Goal: Task Accomplishment & Management: Use online tool/utility

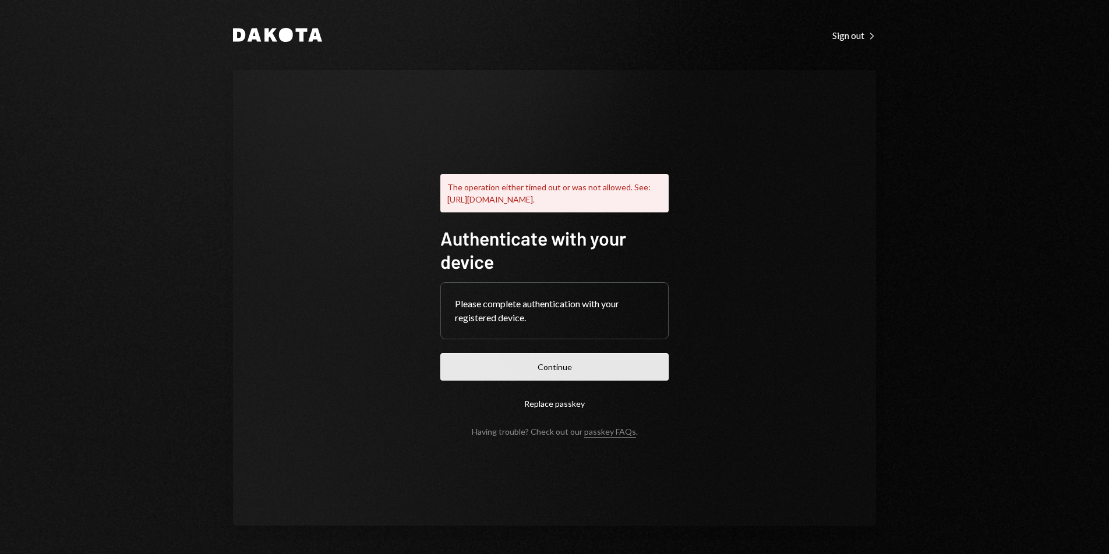
click at [553, 381] on button "Continue" at bounding box center [554, 366] width 228 height 27
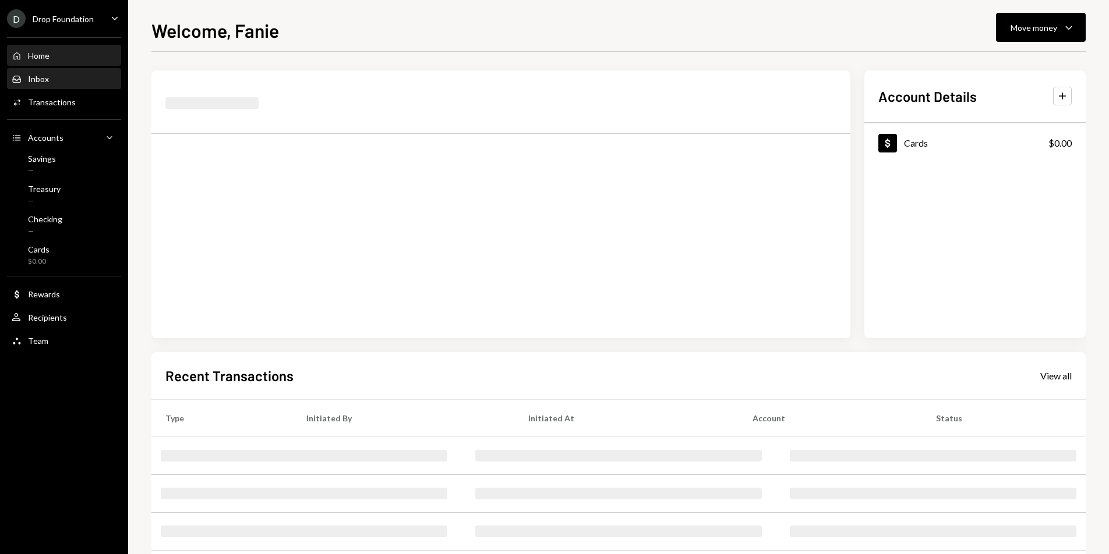
click at [54, 79] on div "Inbox Inbox" at bounding box center [64, 79] width 105 height 10
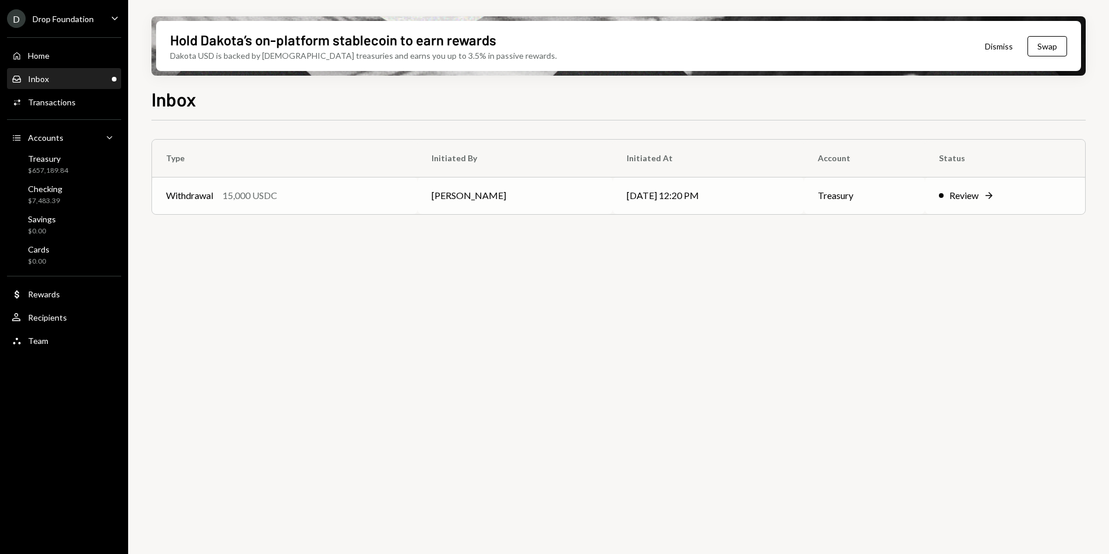
click at [337, 202] on div "Withdrawal 15,000 USDC" at bounding box center [285, 196] width 238 height 14
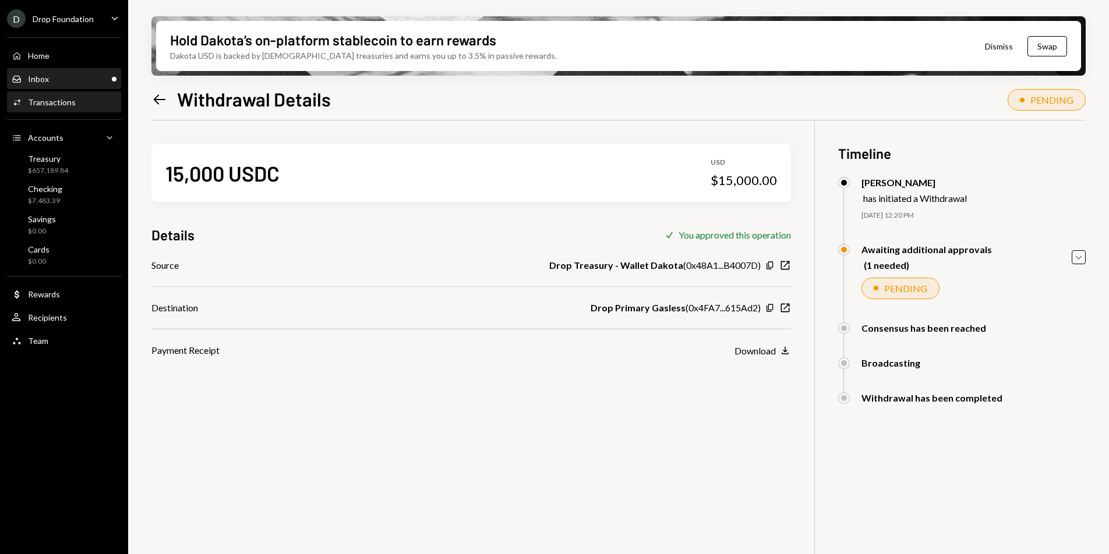
click at [50, 76] on div "Inbox Inbox" at bounding box center [64, 79] width 105 height 10
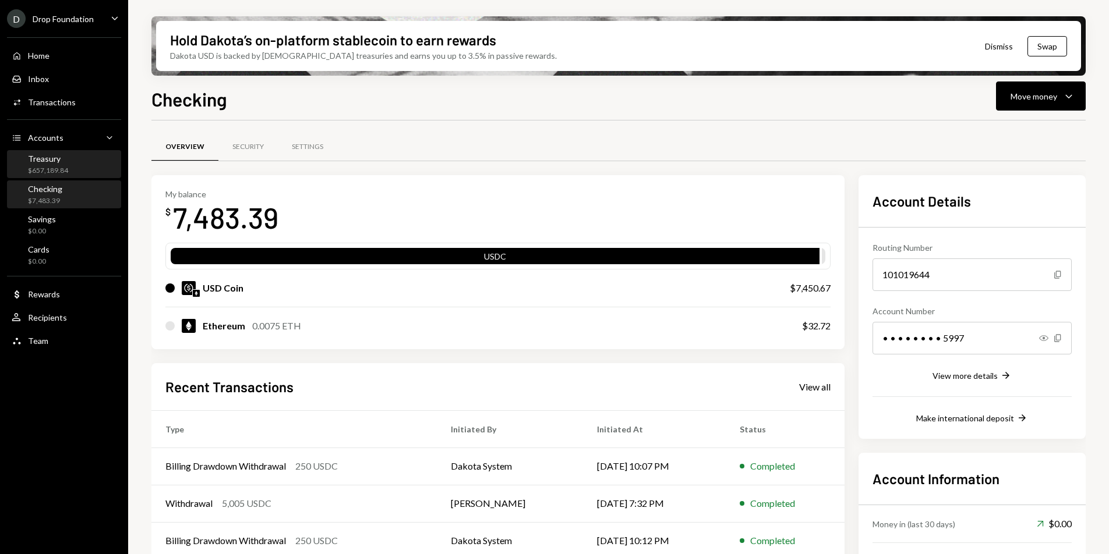
click at [53, 166] on div "$657,189.84" at bounding box center [48, 171] width 40 height 10
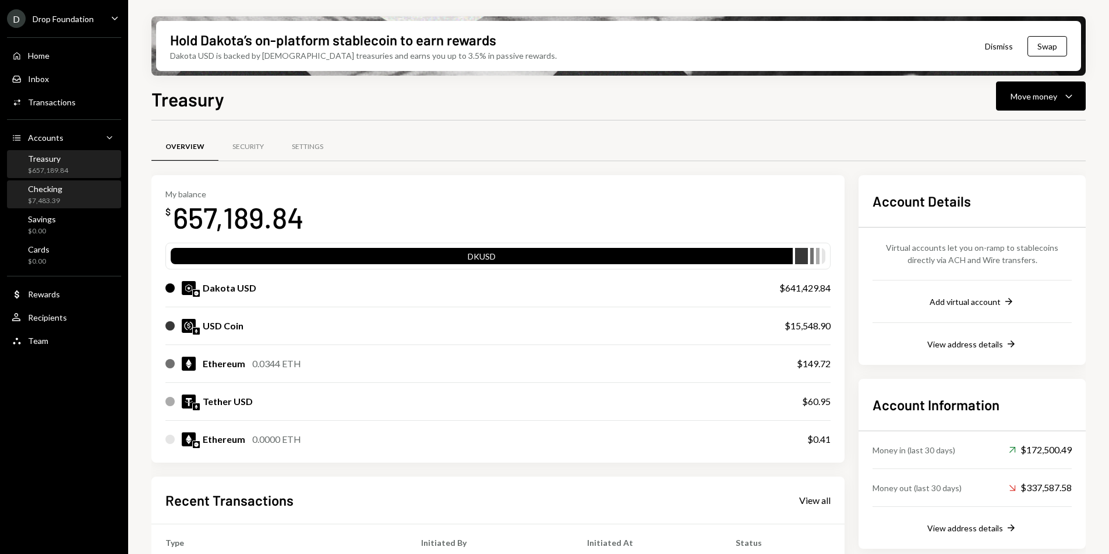
click at [67, 199] on div "Checking $7,483.39" at bounding box center [64, 195] width 105 height 22
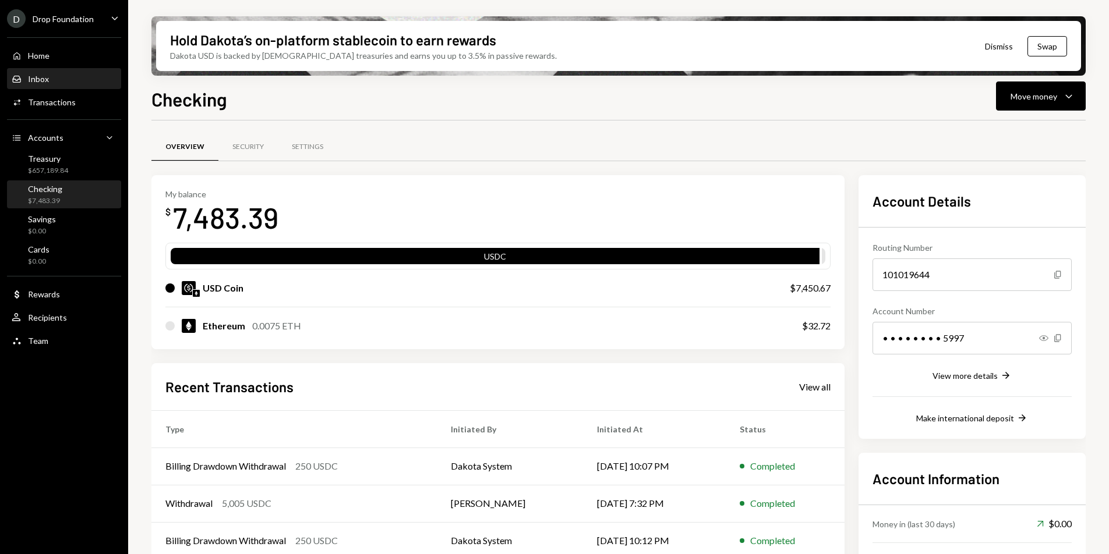
click at [56, 87] on div "Inbox Inbox" at bounding box center [64, 79] width 105 height 20
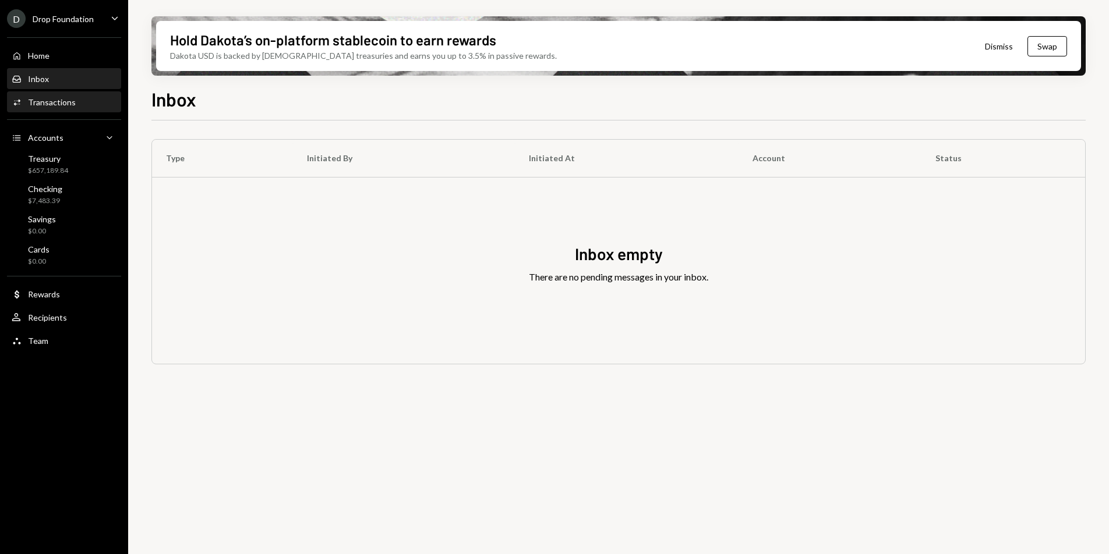
click at [67, 106] on div "Transactions" at bounding box center [52, 102] width 48 height 10
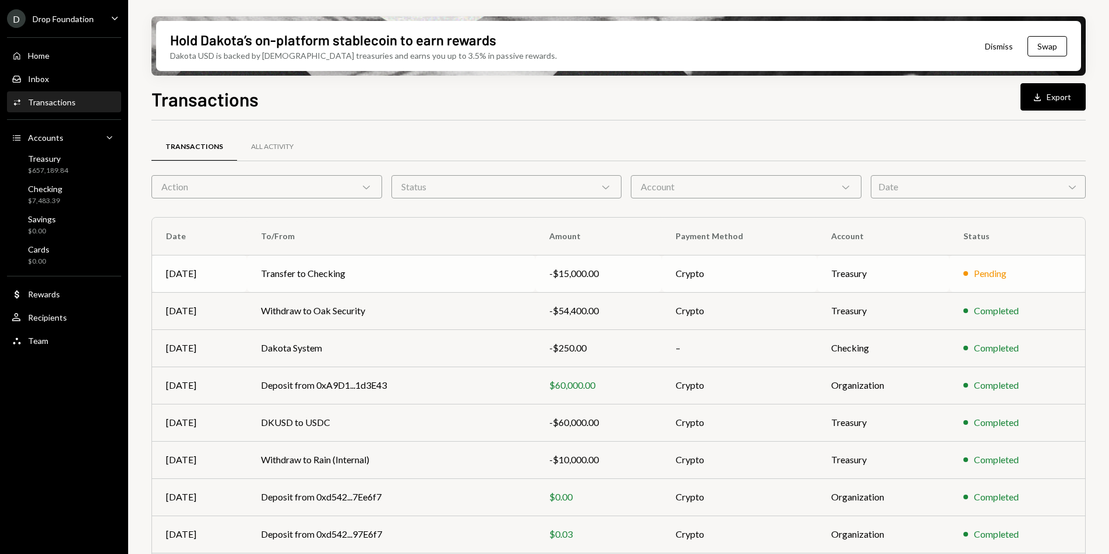
click at [575, 279] on div "-$15,000.00" at bounding box center [598, 274] width 98 height 14
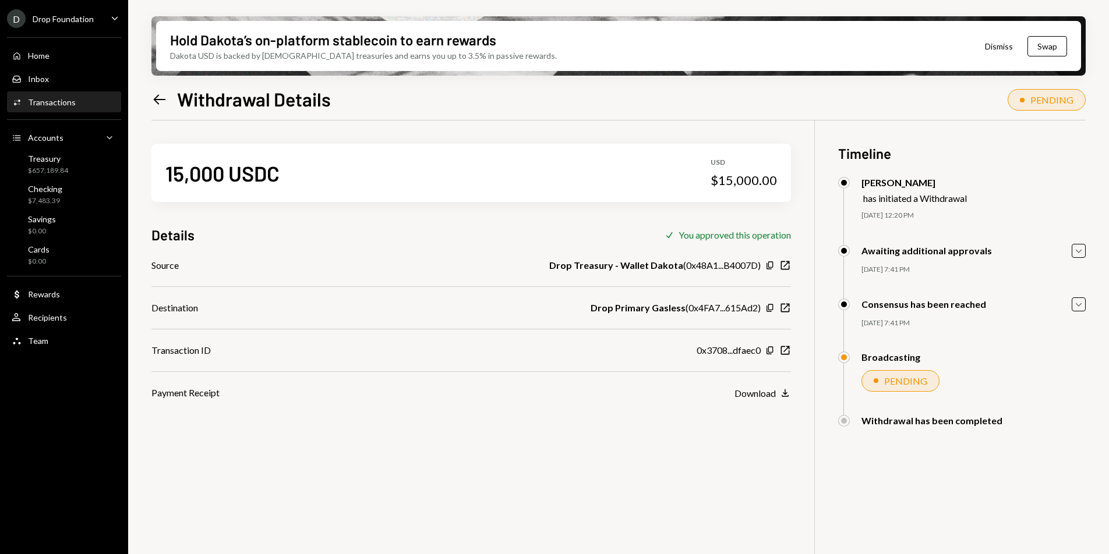
click at [68, 97] on div "Transactions" at bounding box center [52, 102] width 48 height 10
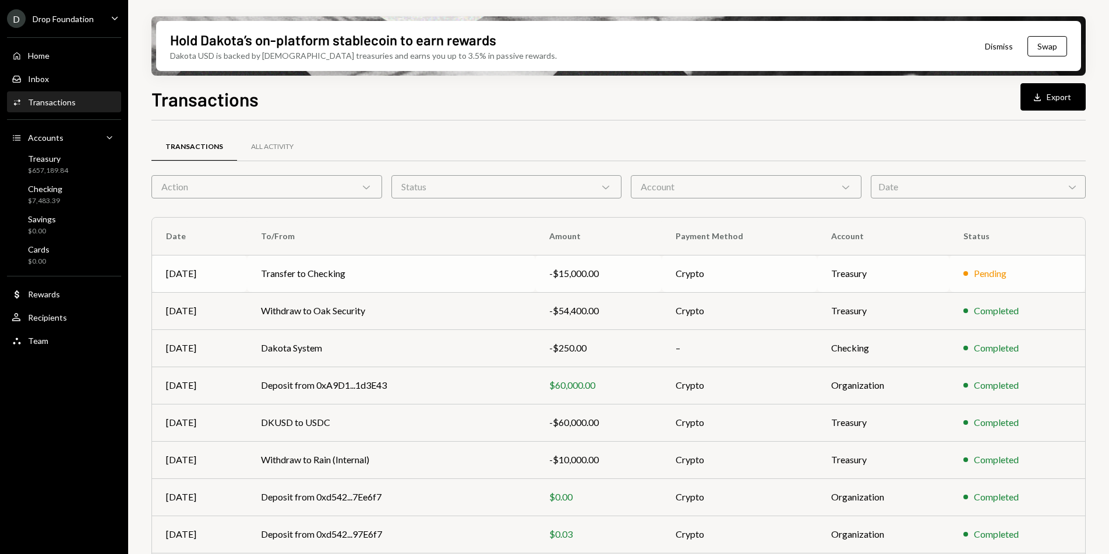
click at [301, 271] on td "Transfer to Checking" at bounding box center [391, 273] width 288 height 37
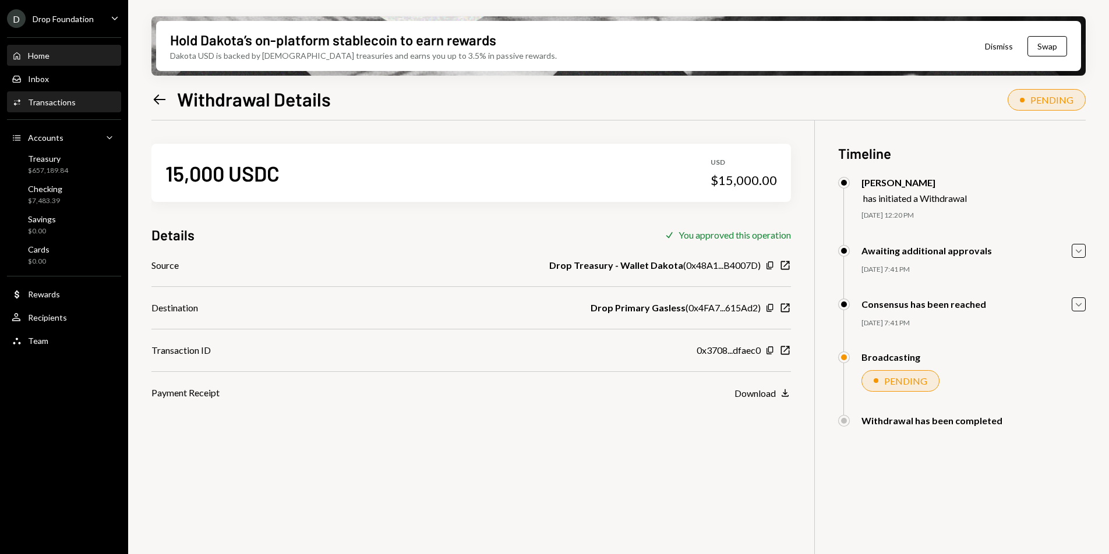
click at [26, 59] on div "Home Home" at bounding box center [31, 56] width 38 height 10
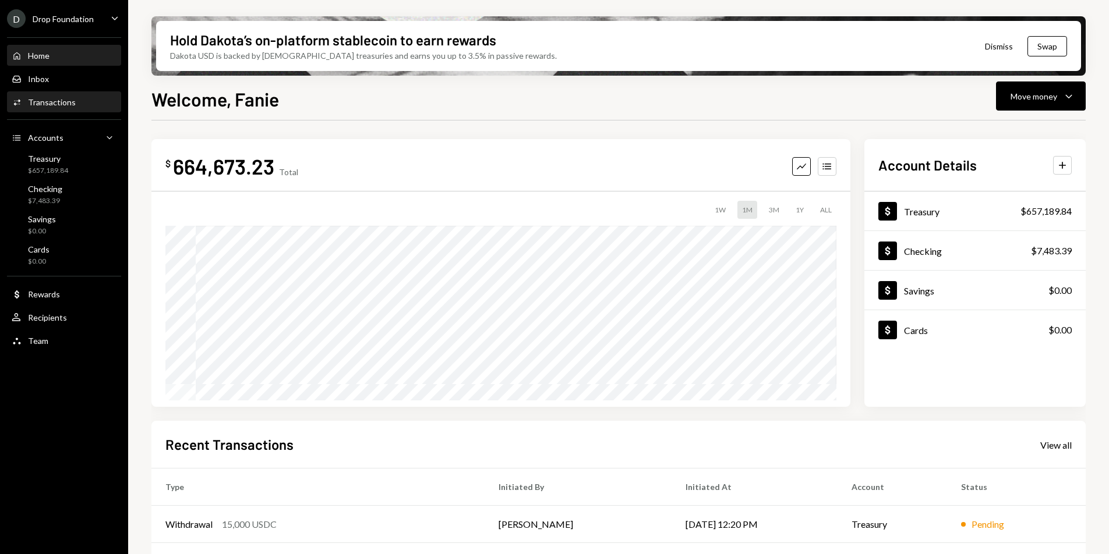
click at [59, 98] on div "Transactions" at bounding box center [52, 102] width 48 height 10
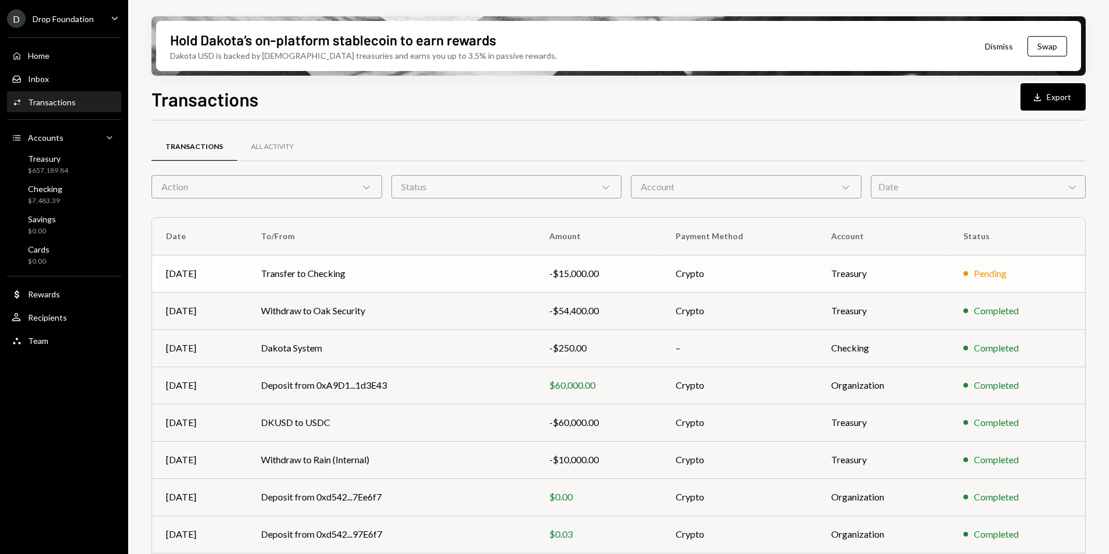
click at [247, 285] on td "Transfer to Checking" at bounding box center [391, 273] width 288 height 37
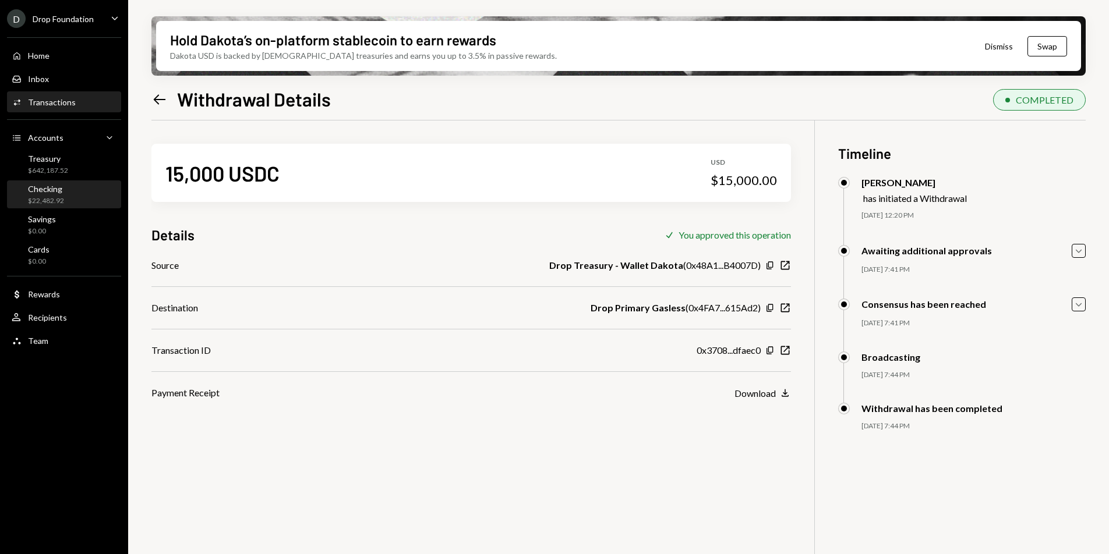
click at [52, 186] on div "Checking" at bounding box center [46, 189] width 36 height 10
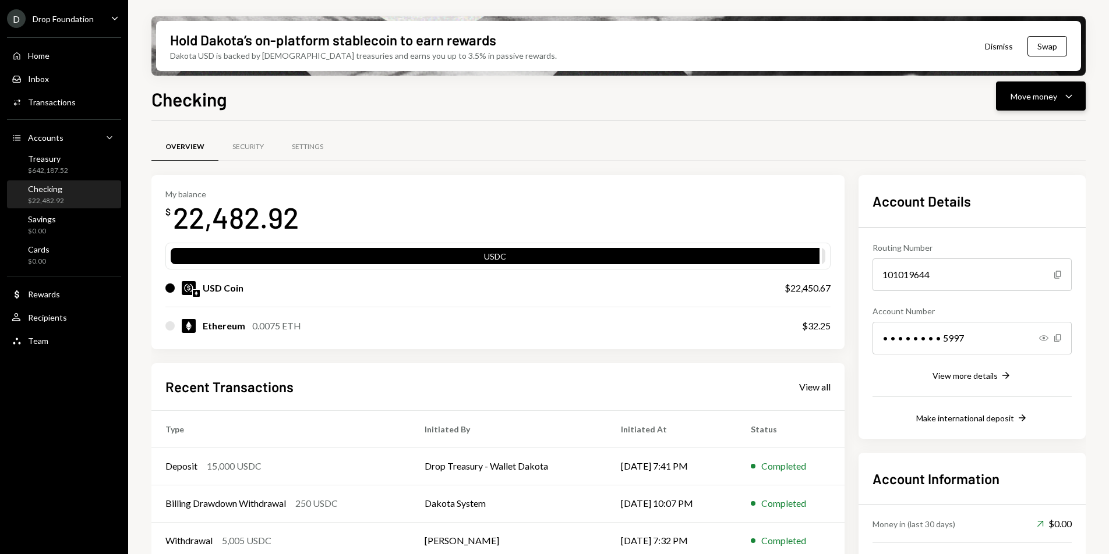
click at [1061, 107] on button "Move money Caret Down" at bounding box center [1041, 96] width 90 height 29
click at [1030, 130] on div "Send" at bounding box center [1031, 131] width 85 height 12
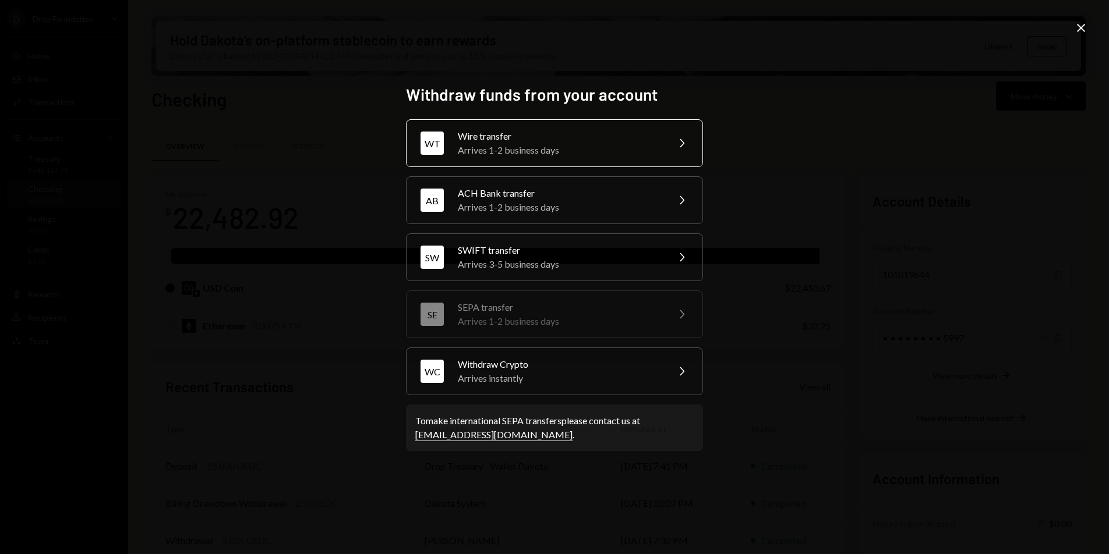
click at [516, 153] on div "Arrives 1-2 business days" at bounding box center [559, 150] width 203 height 14
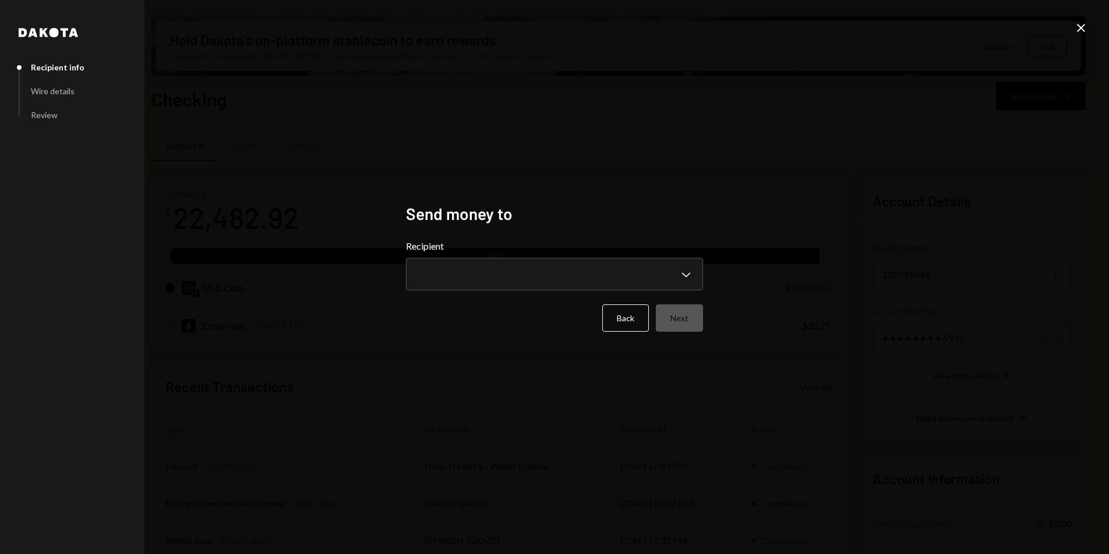
click at [516, 153] on div "**********" at bounding box center [554, 277] width 1109 height 554
click at [529, 275] on body "D Drop Foundation Caret Down Home Home Inbox Inbox Activities Transactions Acco…" at bounding box center [554, 277] width 1109 height 554
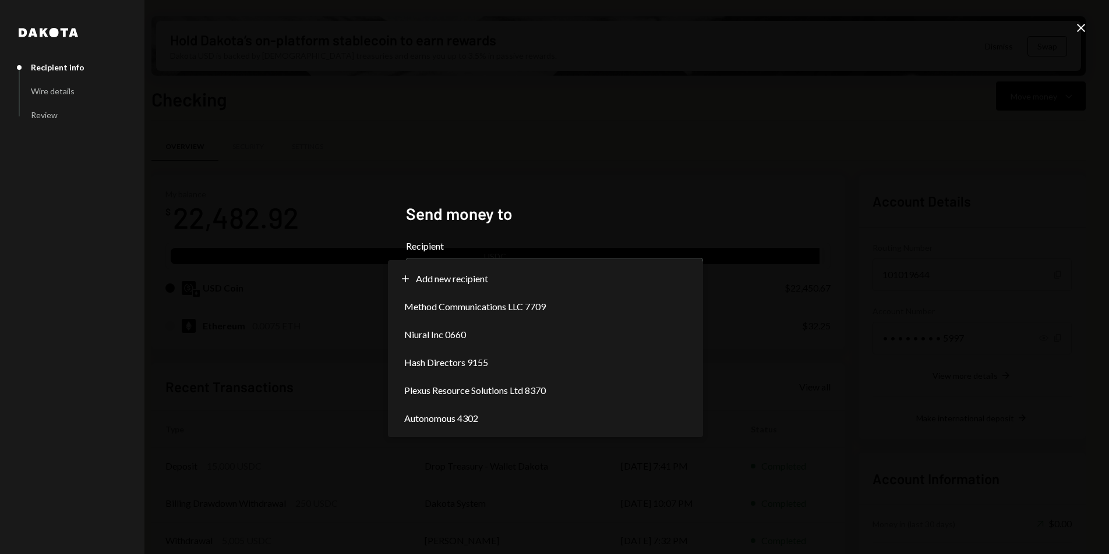
click at [561, 207] on h2 "Send money to" at bounding box center [554, 214] width 297 height 23
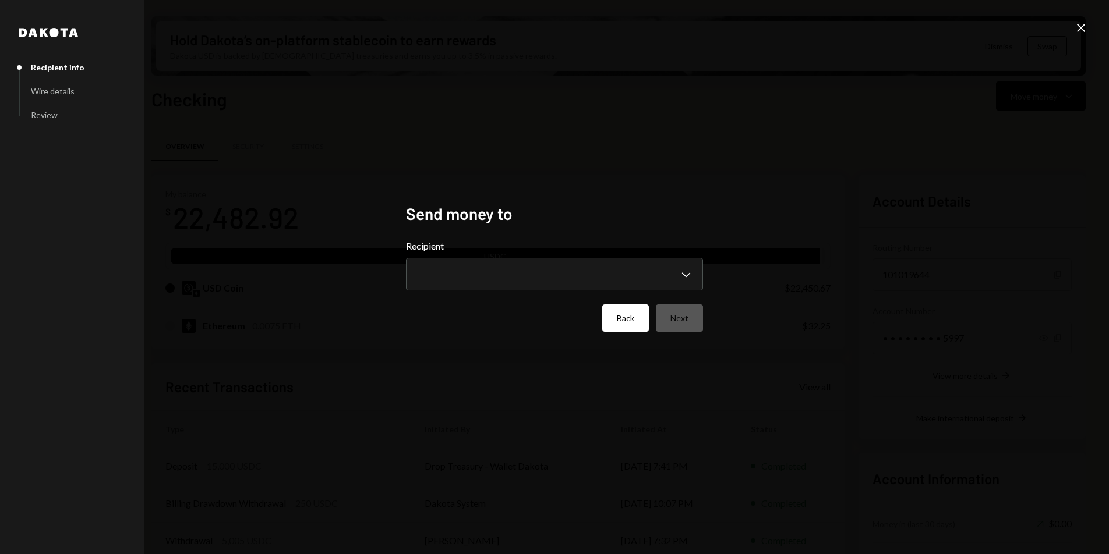
click at [622, 312] on button "Back" at bounding box center [625, 318] width 47 height 27
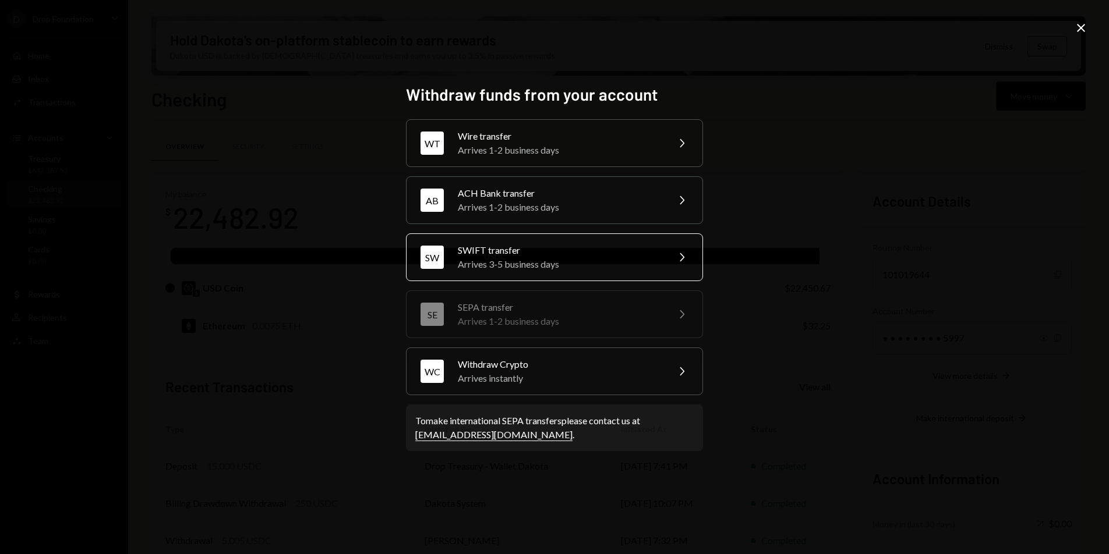
click at [529, 247] on div "SWIFT transfer" at bounding box center [559, 250] width 203 height 14
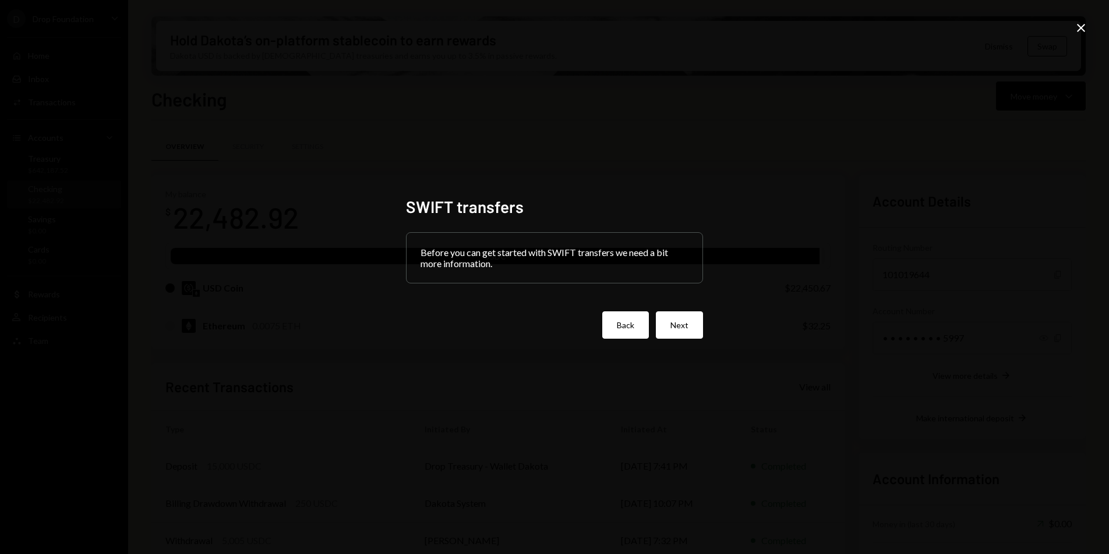
click at [630, 321] on button "Back" at bounding box center [625, 325] width 47 height 27
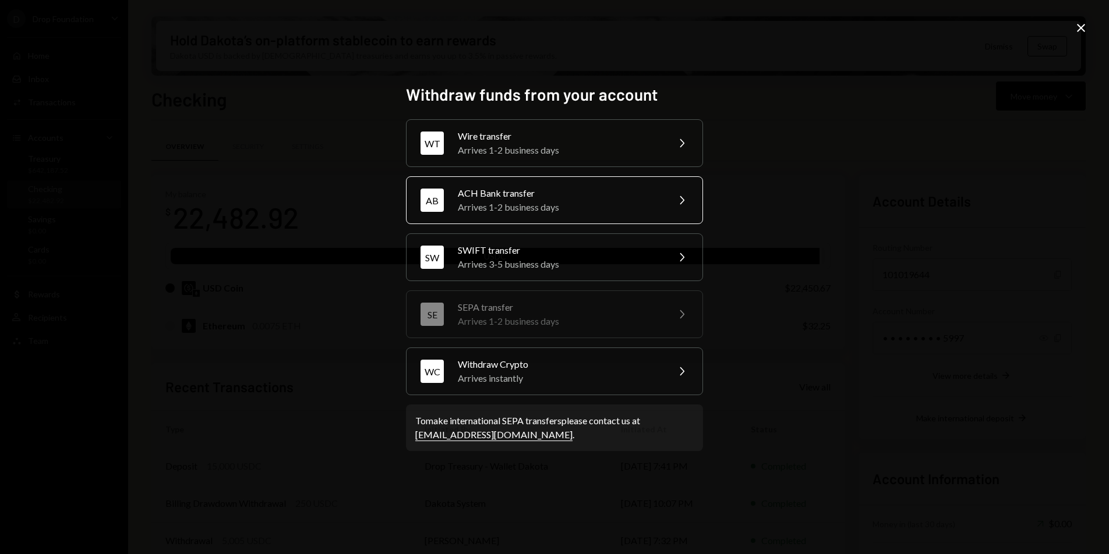
click at [551, 205] on div "Arrives 1-2 business days" at bounding box center [559, 207] width 203 height 14
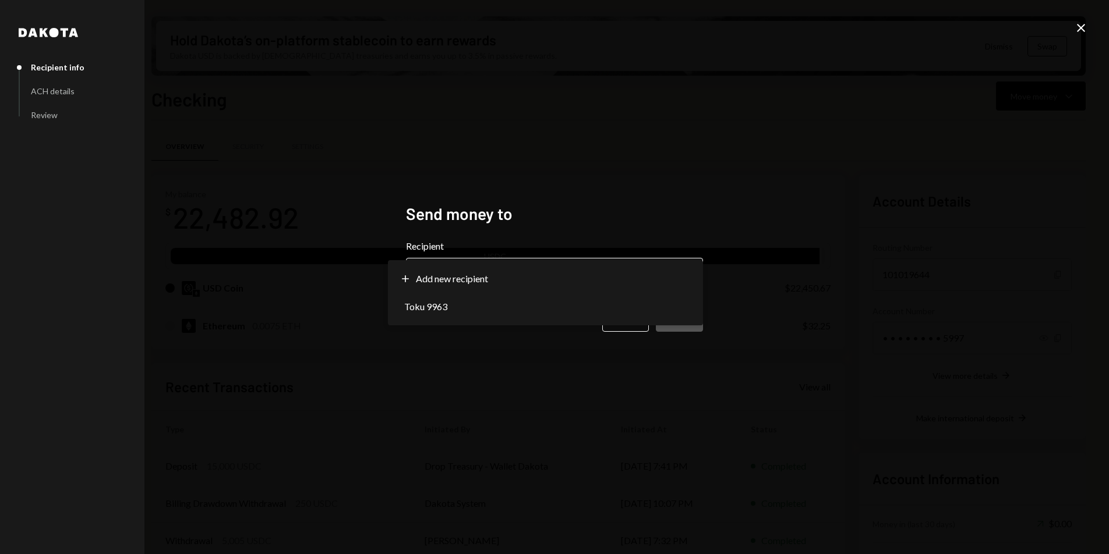
click at [532, 280] on body "D Drop Foundation Caret Down Home Home Inbox Inbox Activities Transactions Acco…" at bounding box center [554, 277] width 1109 height 554
select select "**********"
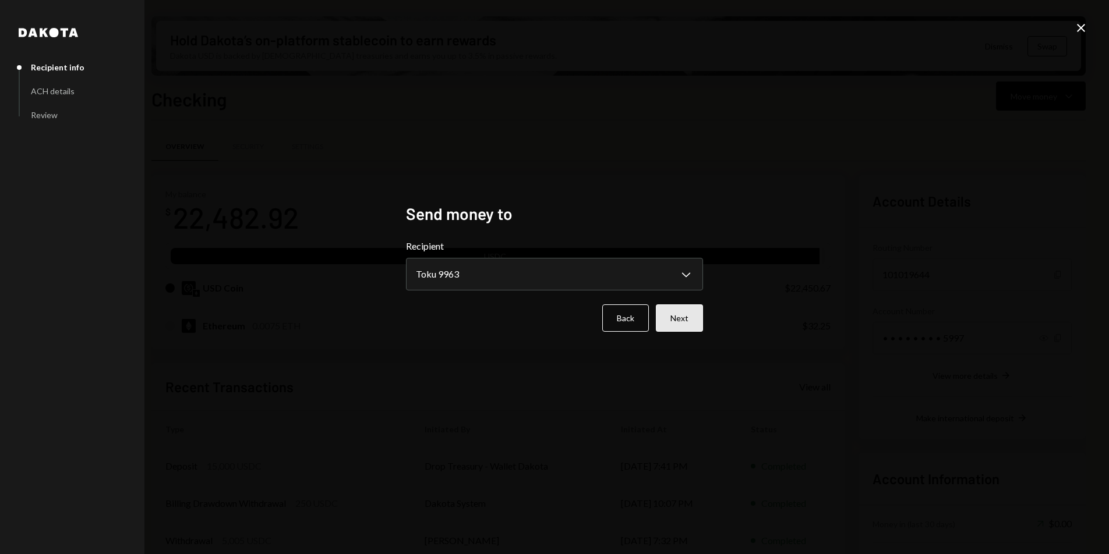
click at [686, 316] on button "Next" at bounding box center [679, 318] width 47 height 27
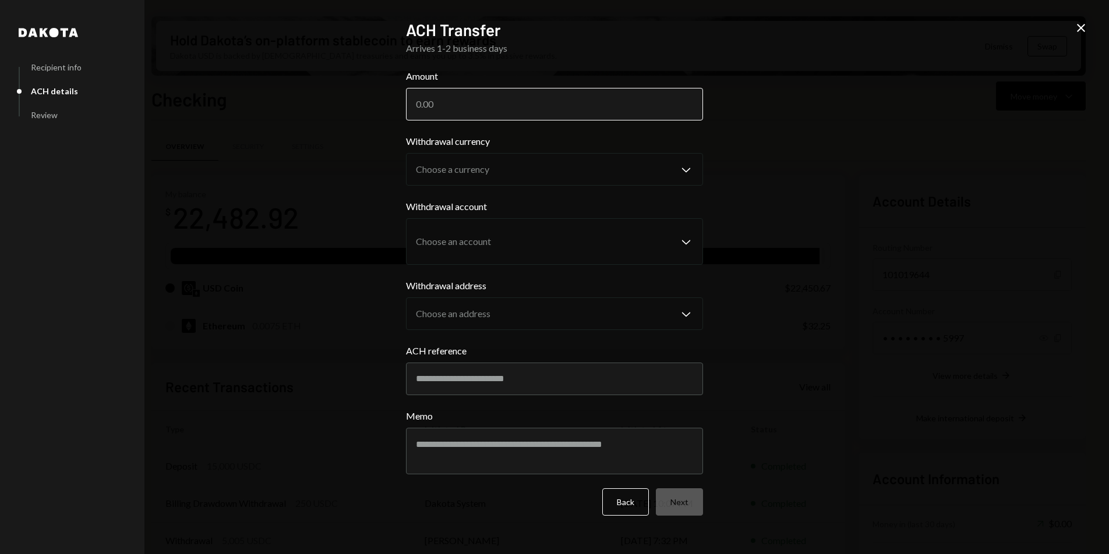
click at [509, 100] on input "Amount" at bounding box center [554, 104] width 297 height 33
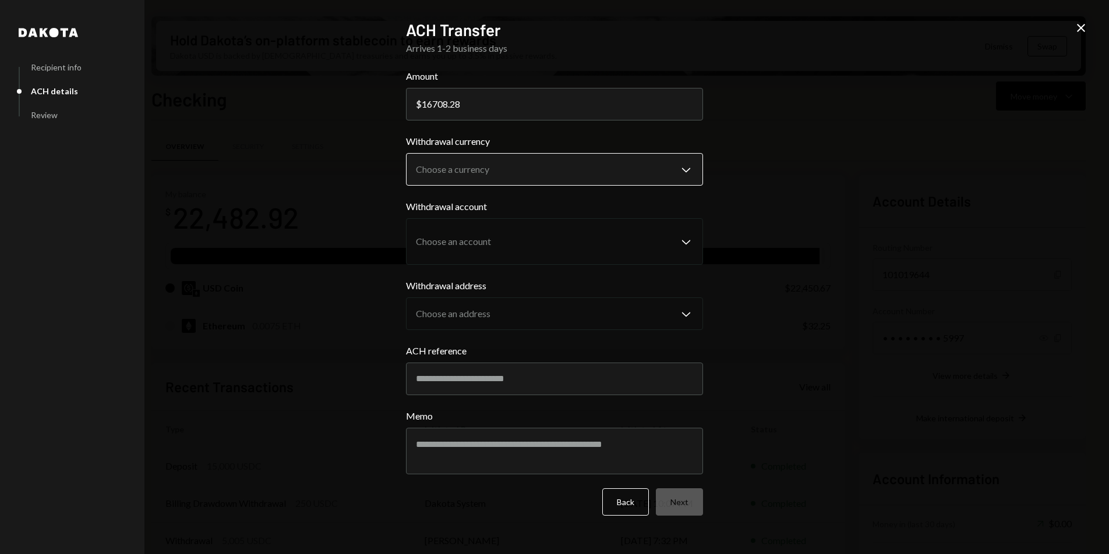
type input "16708.28"
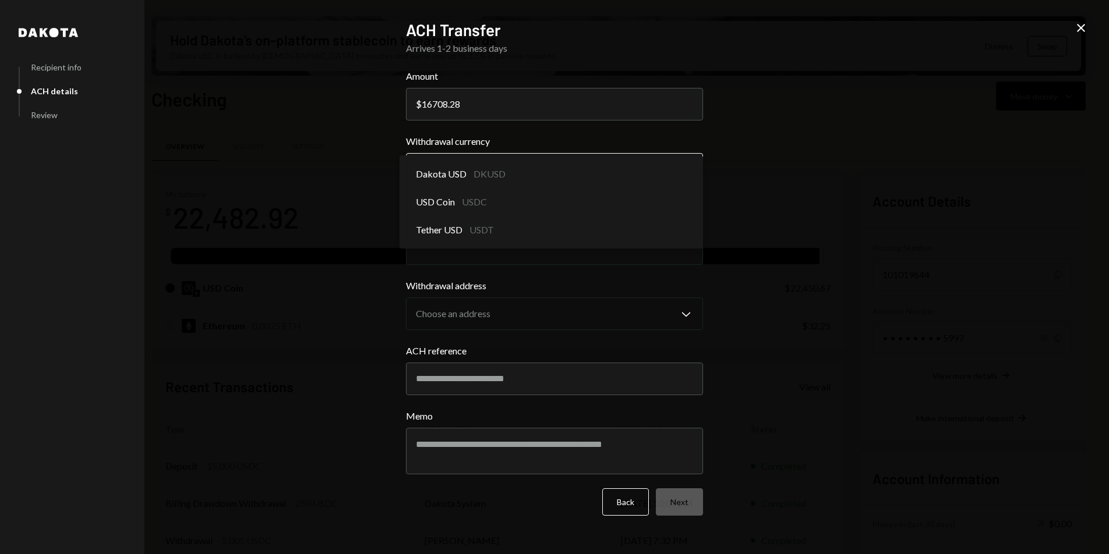
click at [562, 162] on body "D Drop Foundation Caret Down Home Home Inbox Inbox Activities Transactions Acco…" at bounding box center [554, 277] width 1109 height 554
select select "****"
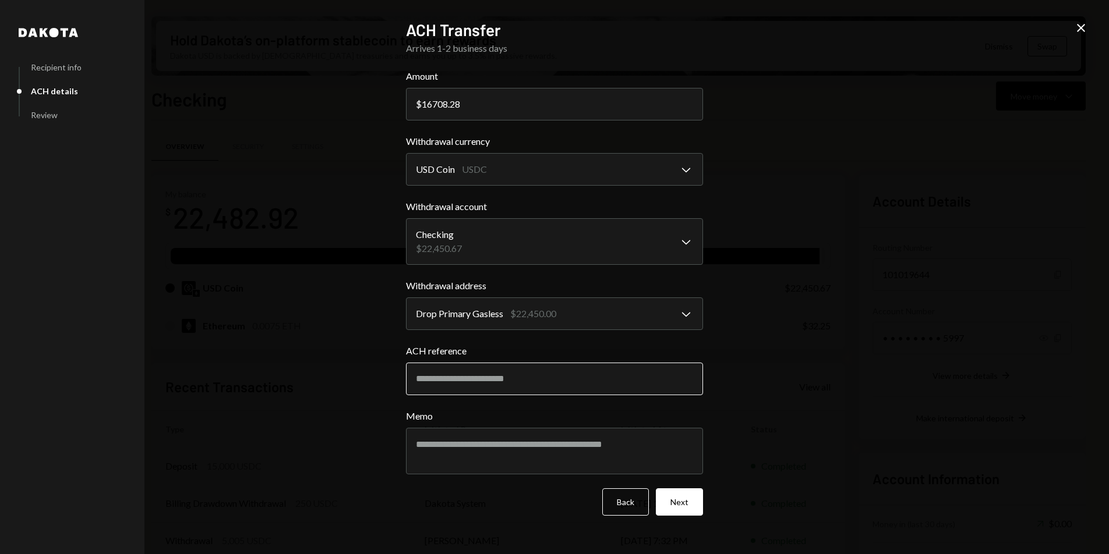
click at [474, 374] on input "ACH reference" at bounding box center [554, 379] width 297 height 33
paste input "*********"
type input "*********"
click at [510, 457] on textarea "Memo" at bounding box center [554, 451] width 297 height 47
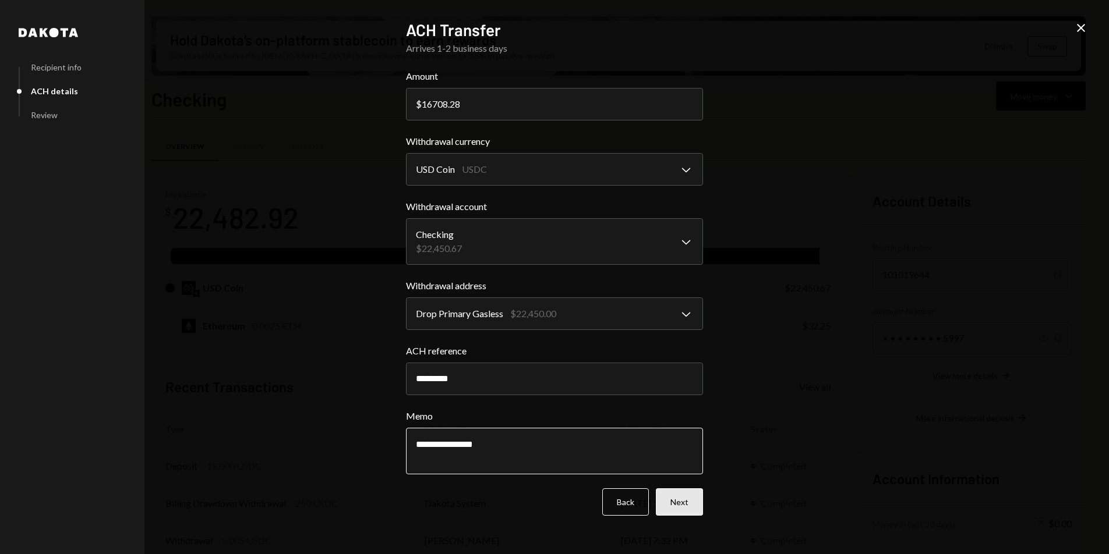
type textarea "**********"
click at [676, 508] on button "Next" at bounding box center [679, 502] width 47 height 27
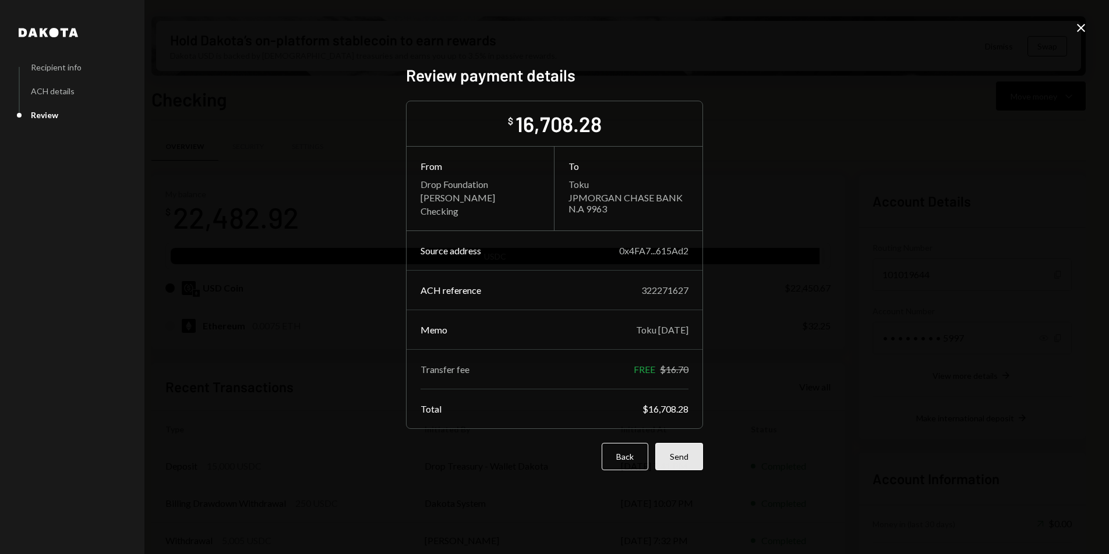
click at [681, 465] on button "Send" at bounding box center [679, 456] width 48 height 27
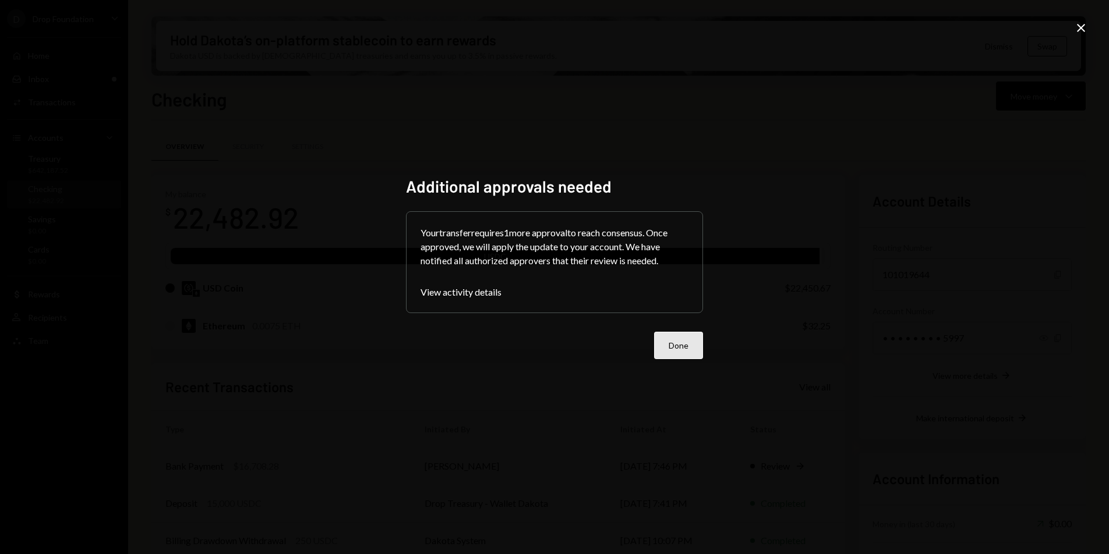
click at [673, 342] on button "Done" at bounding box center [678, 345] width 49 height 27
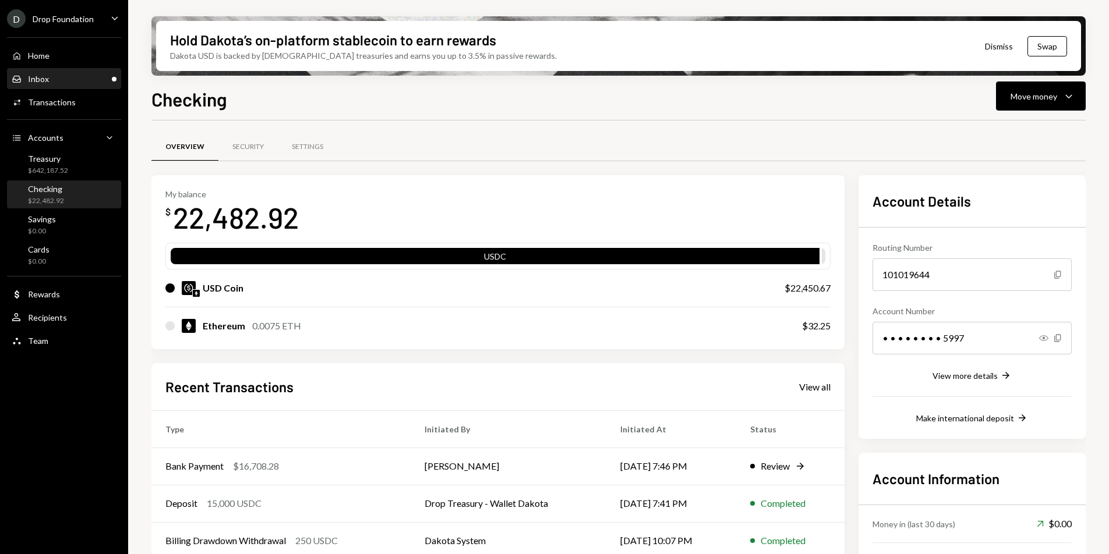
click at [84, 77] on div "Inbox Inbox" at bounding box center [64, 79] width 105 height 10
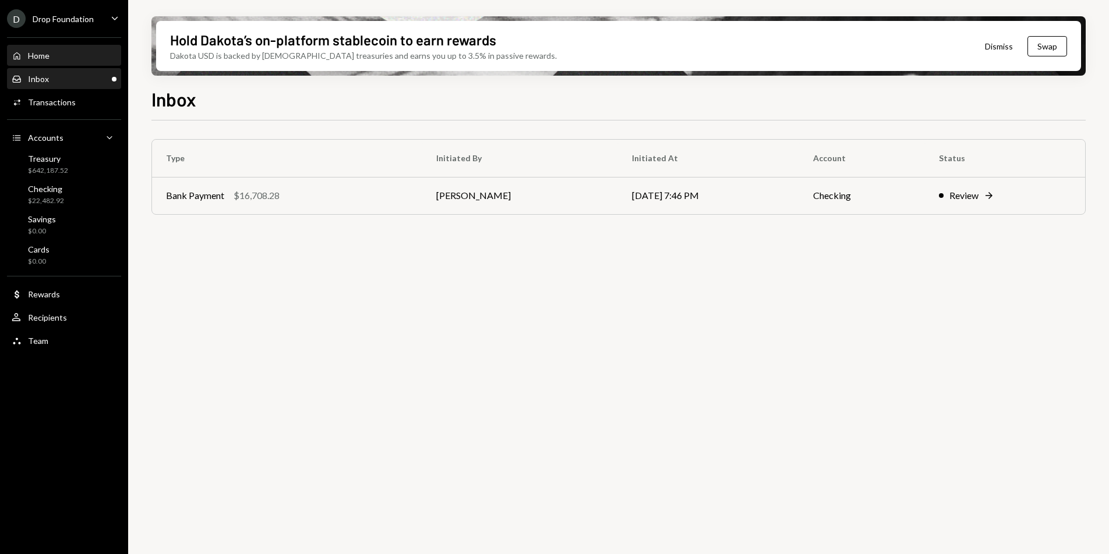
click at [57, 58] on div "Home Home" at bounding box center [64, 56] width 105 height 10
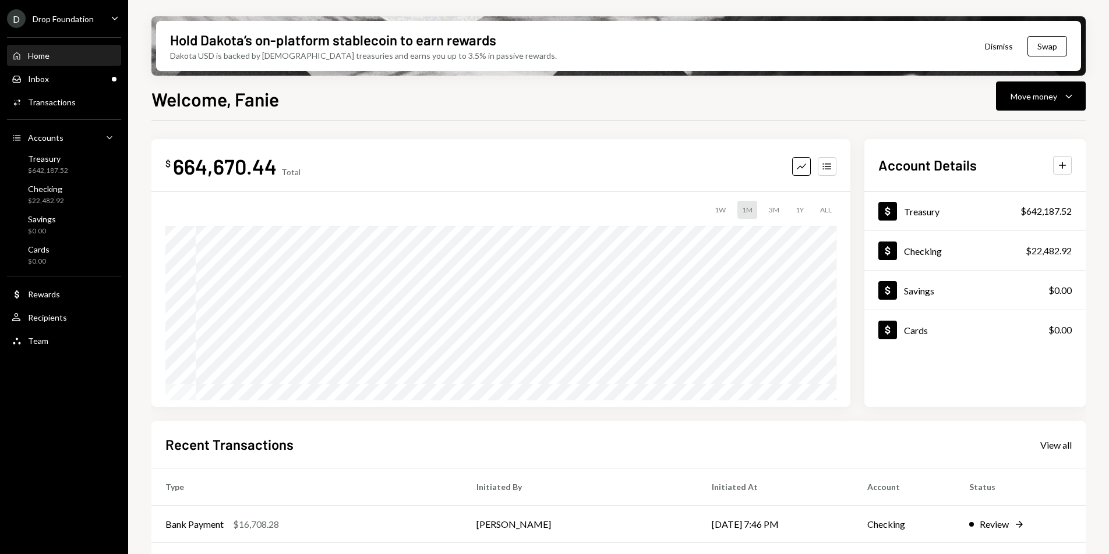
click at [46, 59] on div "Home" at bounding box center [39, 56] width 22 height 10
click at [70, 165] on div "Treasury $642,187.52" at bounding box center [64, 165] width 105 height 22
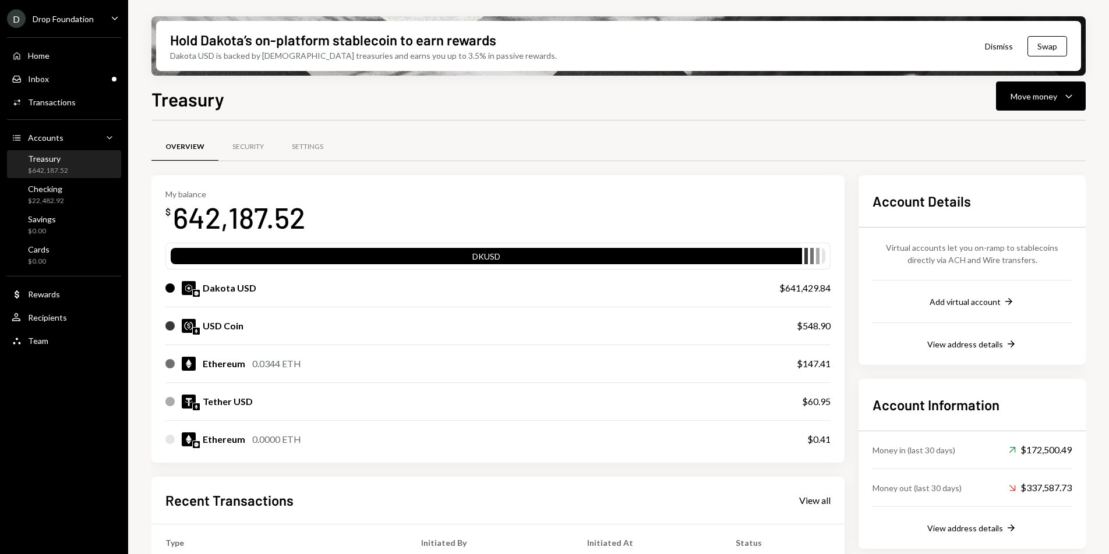
click at [69, 19] on div "Drop Foundation" at bounding box center [63, 19] width 61 height 10
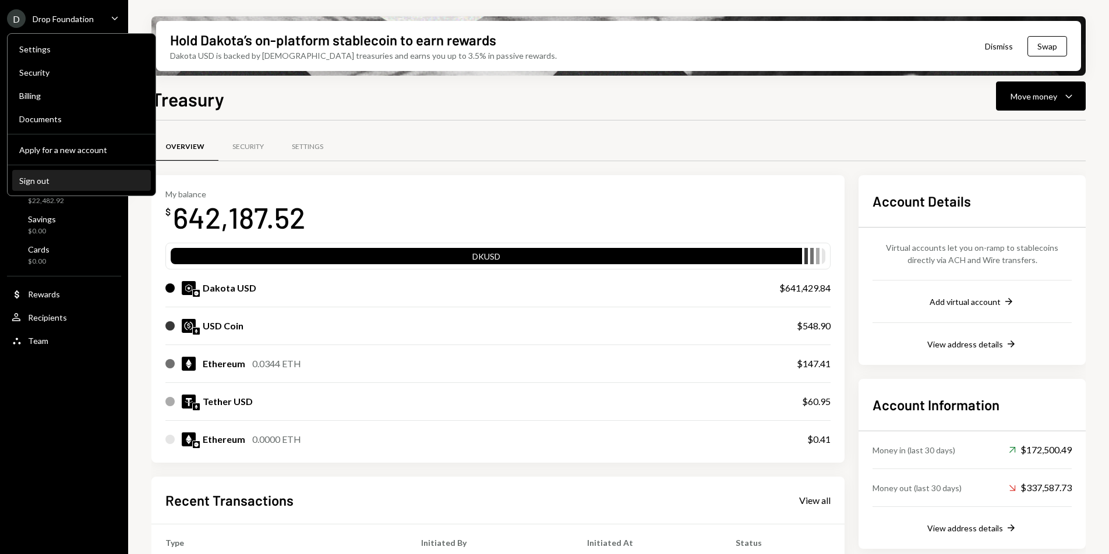
click at [65, 174] on button "Sign out" at bounding box center [81, 181] width 139 height 21
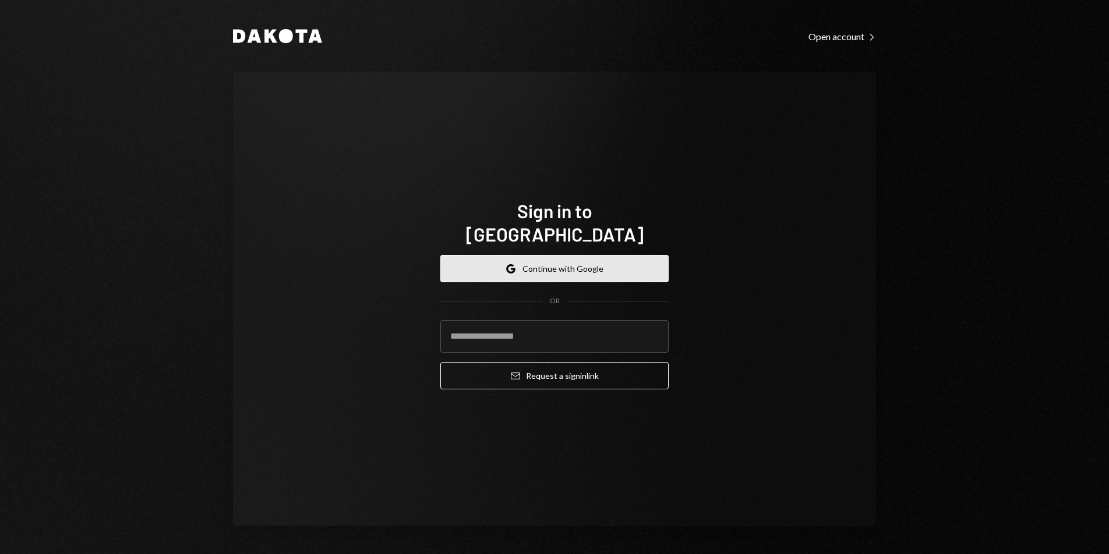
click at [526, 256] on button "Google Continue with Google" at bounding box center [554, 268] width 228 height 27
